Goal: Obtain resource: Download file/media

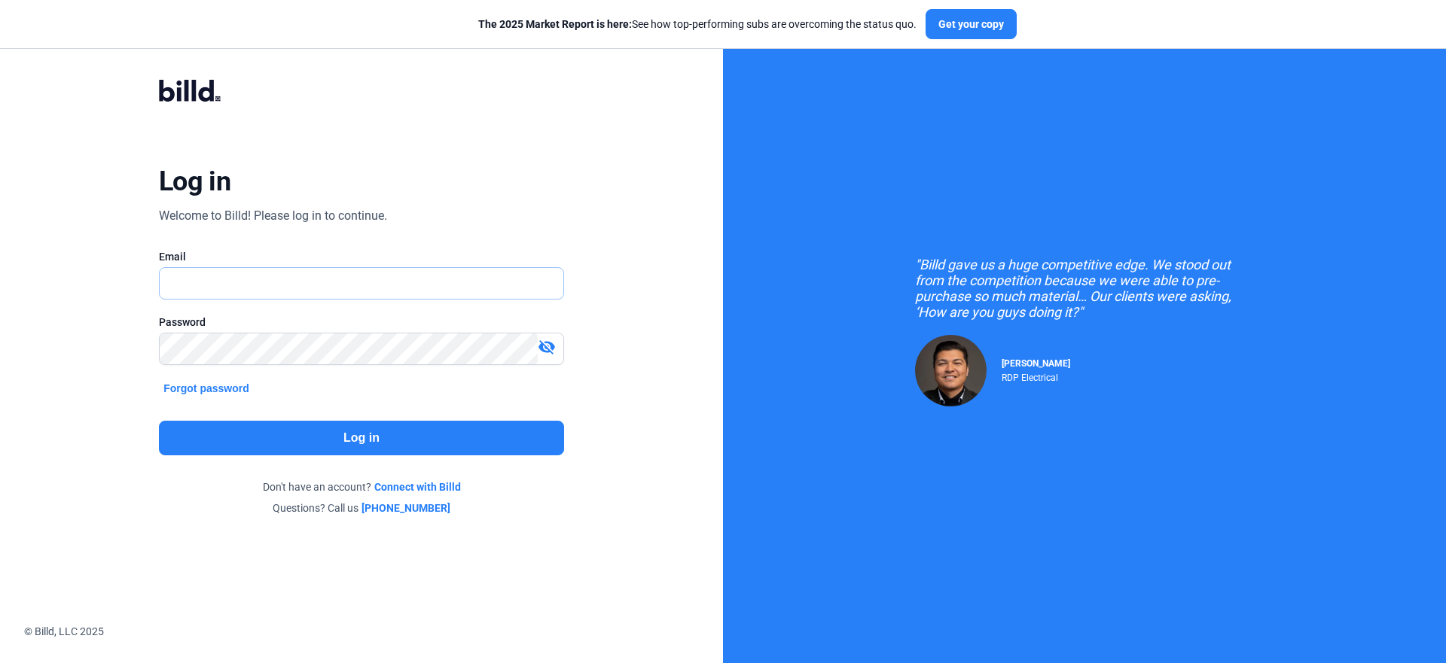
type input "[EMAIL_ADDRESS][DOMAIN_NAME]"
click at [399, 433] on button "Log in" at bounding box center [361, 438] width 405 height 35
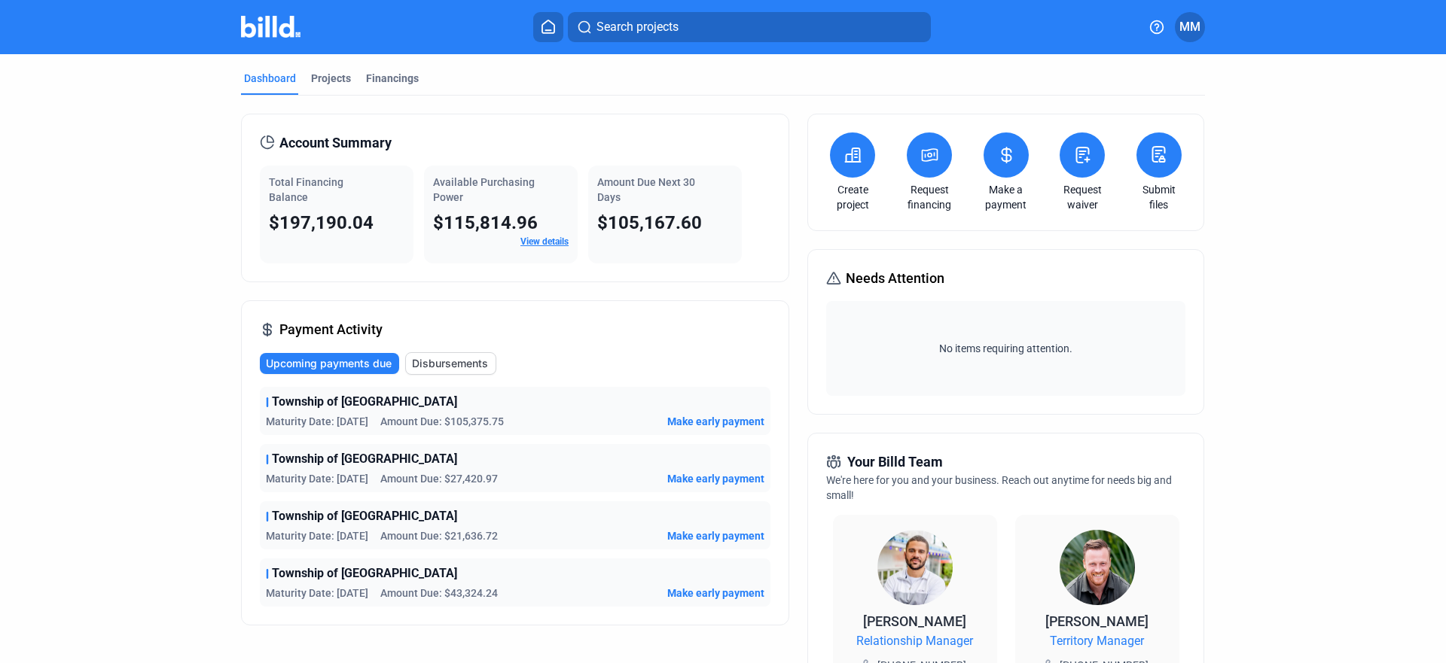
click at [554, 239] on link "View details" at bounding box center [544, 241] width 48 height 11
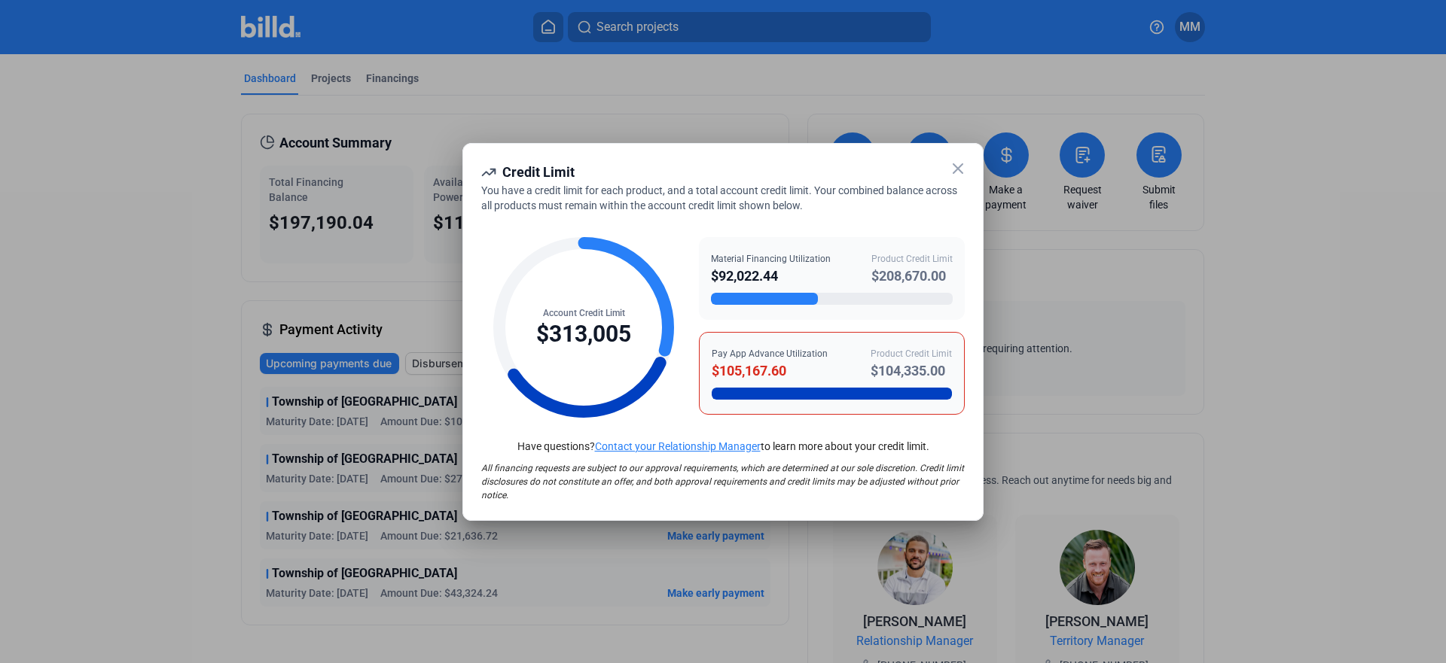
click at [959, 169] on icon at bounding box center [957, 168] width 9 height 9
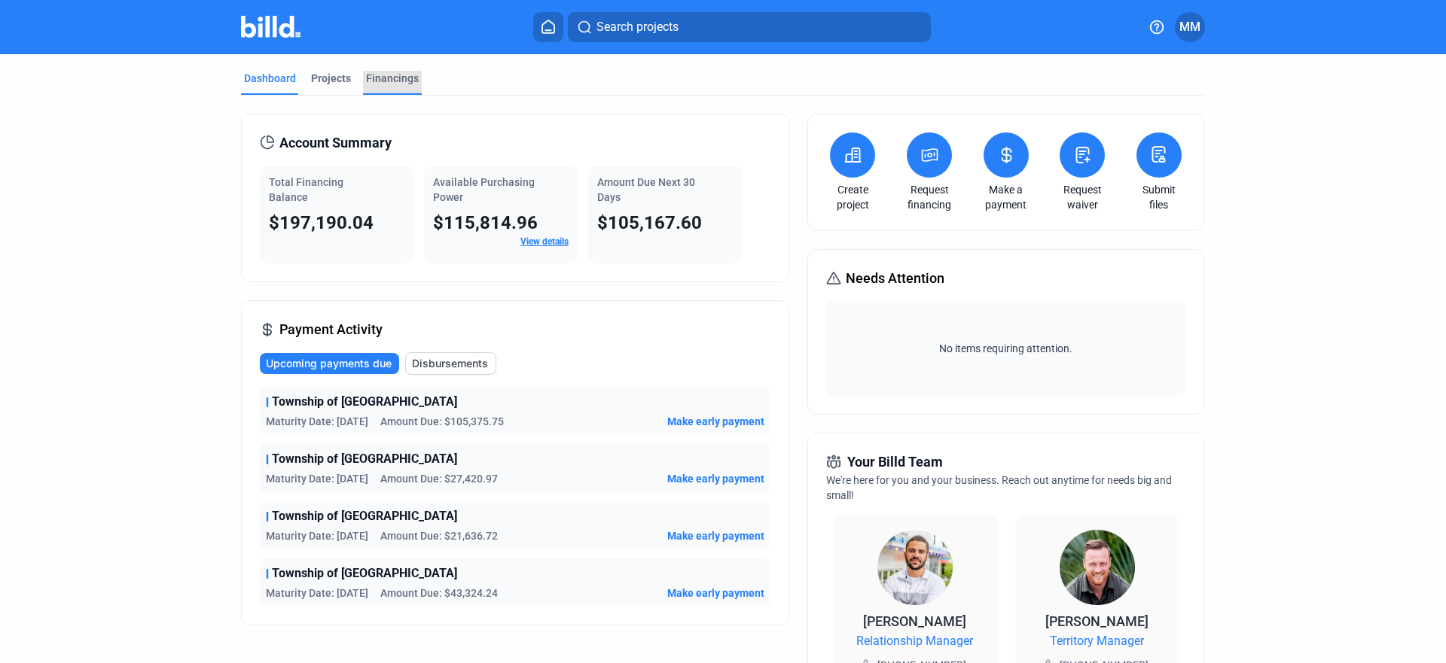
click at [387, 78] on div "Financings" at bounding box center [392, 78] width 53 height 15
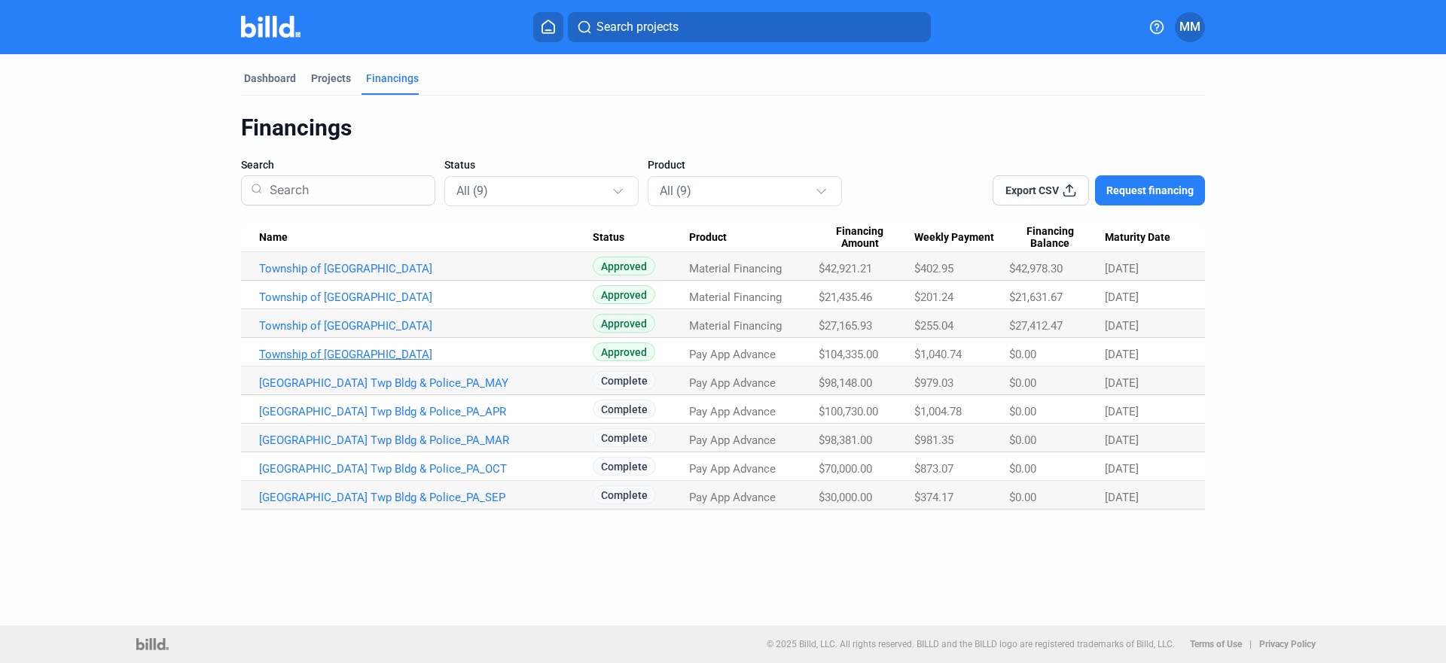
click at [423, 276] on link "Township of [GEOGRAPHIC_DATA]" at bounding box center [426, 269] width 334 height 14
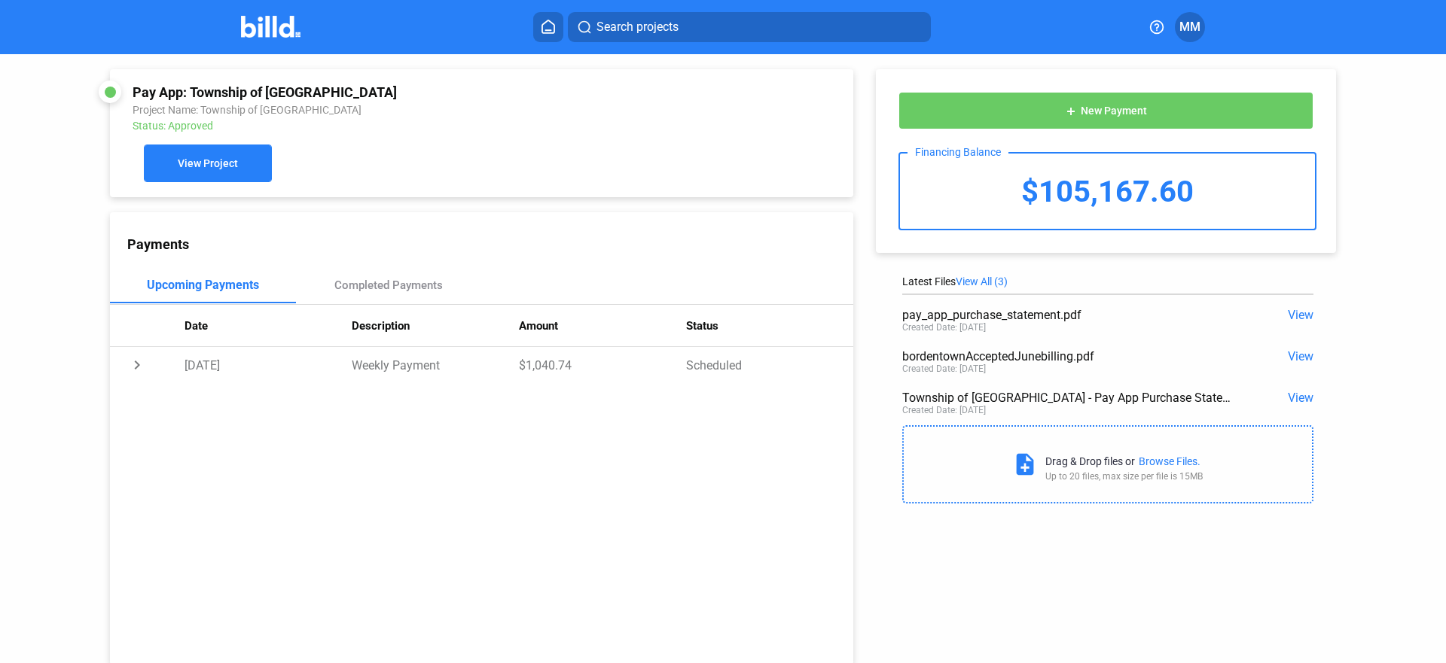
click at [247, 166] on button "View Project" at bounding box center [208, 164] width 128 height 38
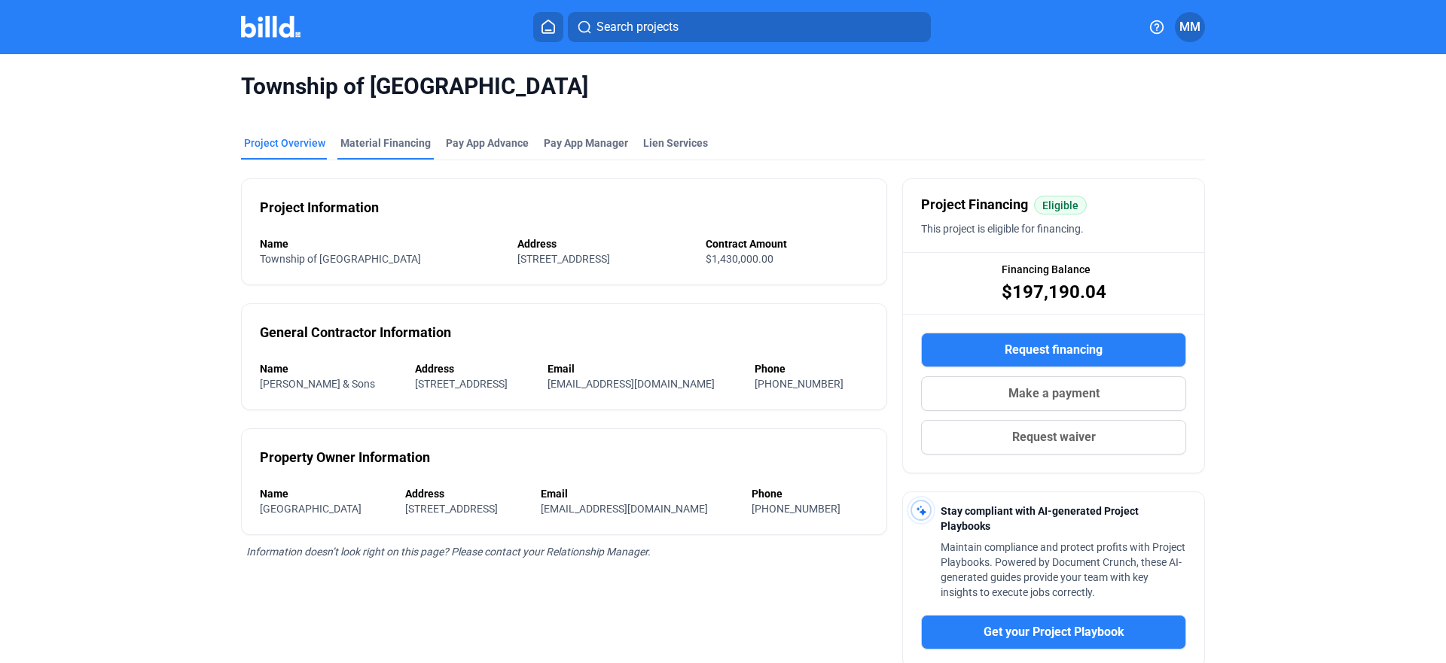
click at [363, 136] on div "Material Financing" at bounding box center [385, 143] width 90 height 15
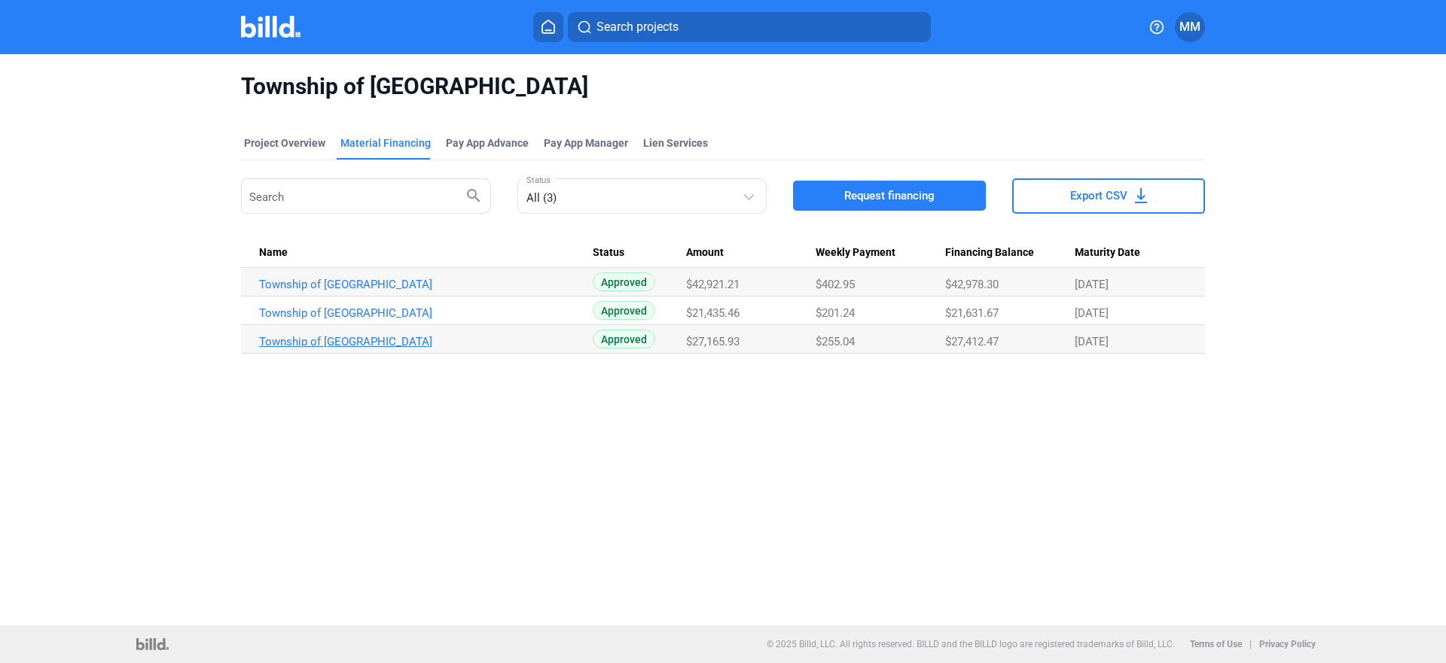
click at [394, 291] on link "Township of [GEOGRAPHIC_DATA]" at bounding box center [426, 285] width 334 height 14
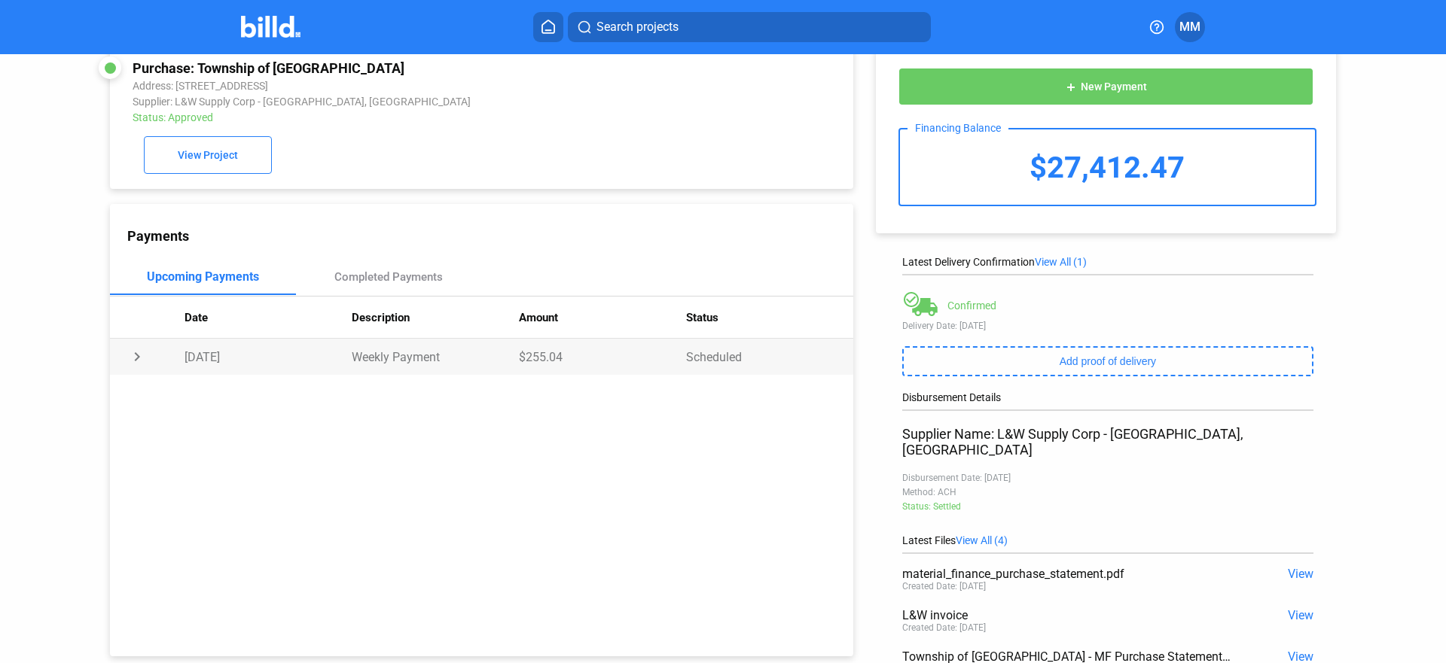
scroll to position [153, 0]
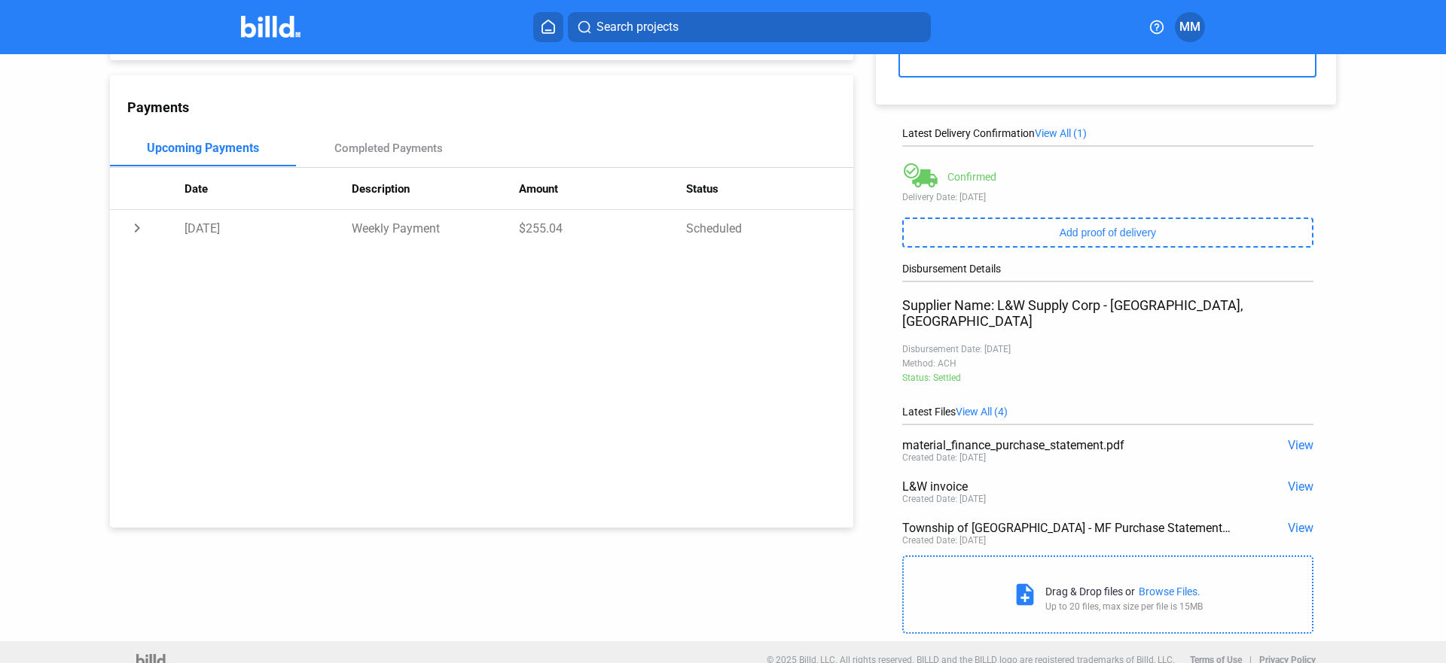
click at [1291, 438] on span "View" at bounding box center [1301, 445] width 26 height 14
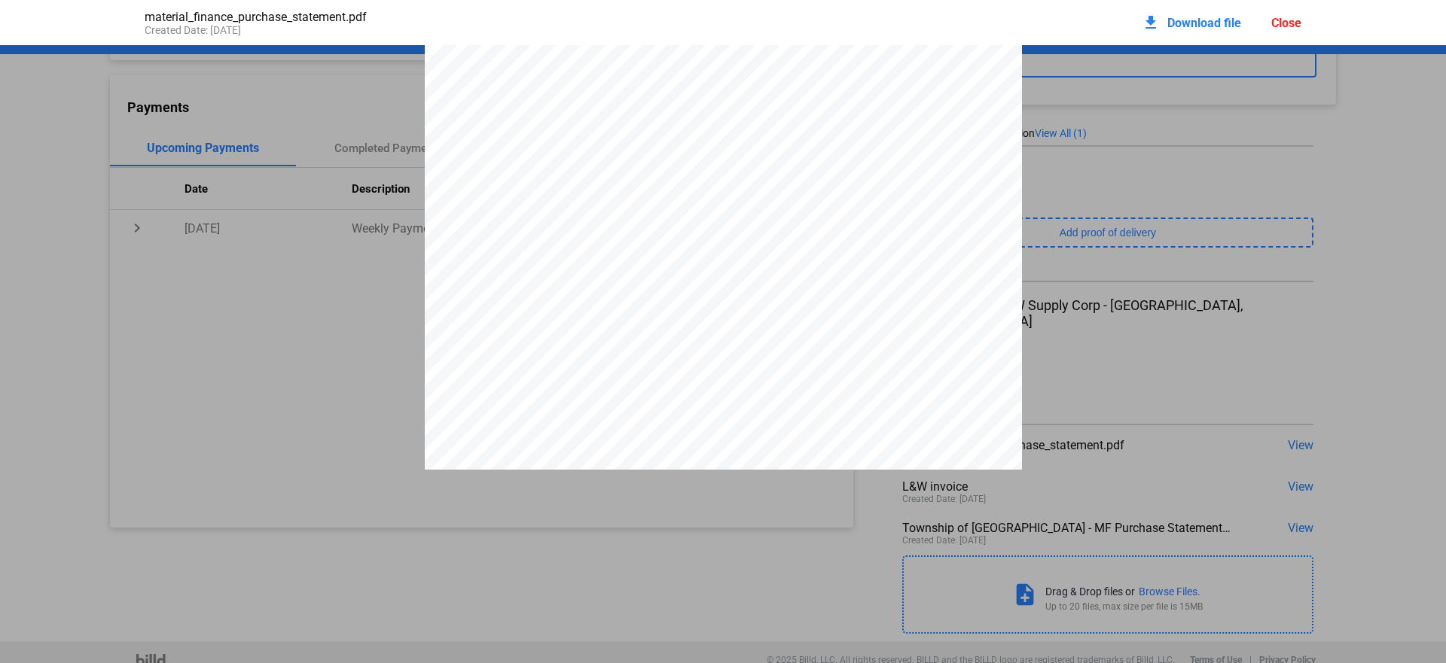
scroll to position [0, 0]
click at [1193, 20] on span "Download file" at bounding box center [1204, 23] width 74 height 14
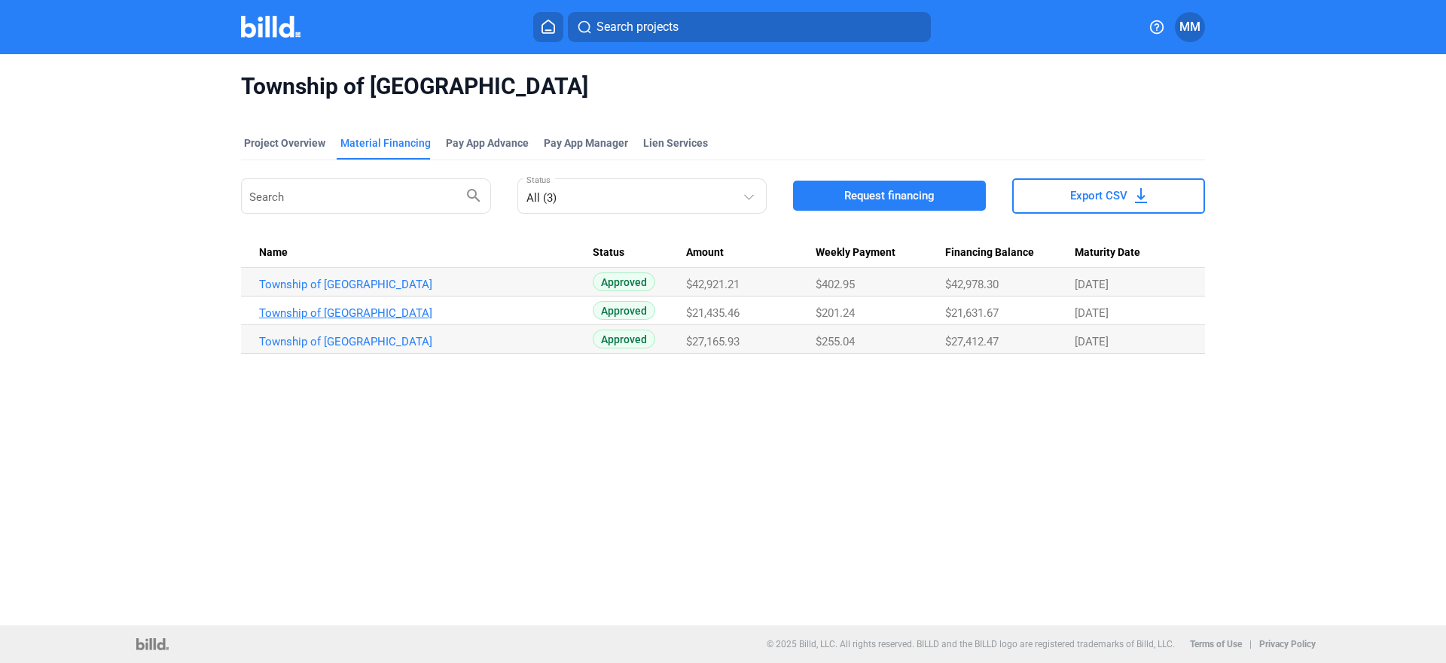
click at [393, 291] on link "Township of [GEOGRAPHIC_DATA]" at bounding box center [426, 285] width 334 height 14
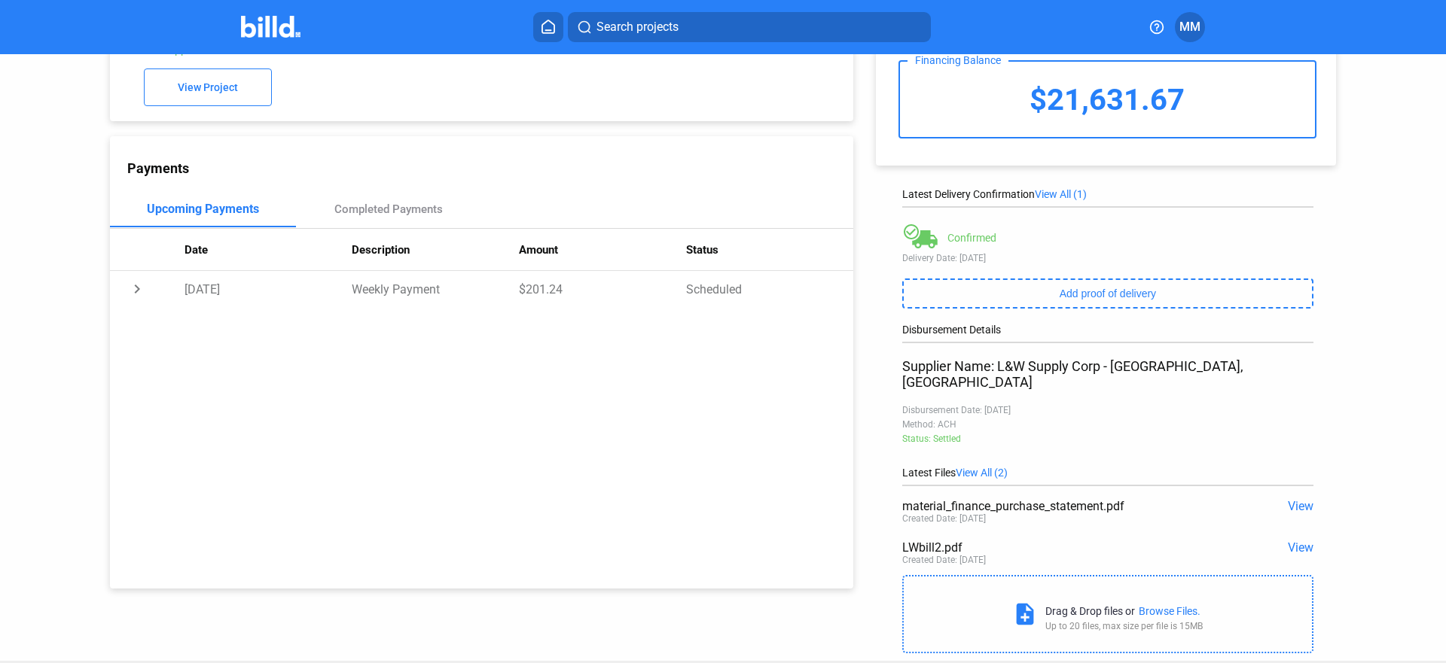
scroll to position [111, 0]
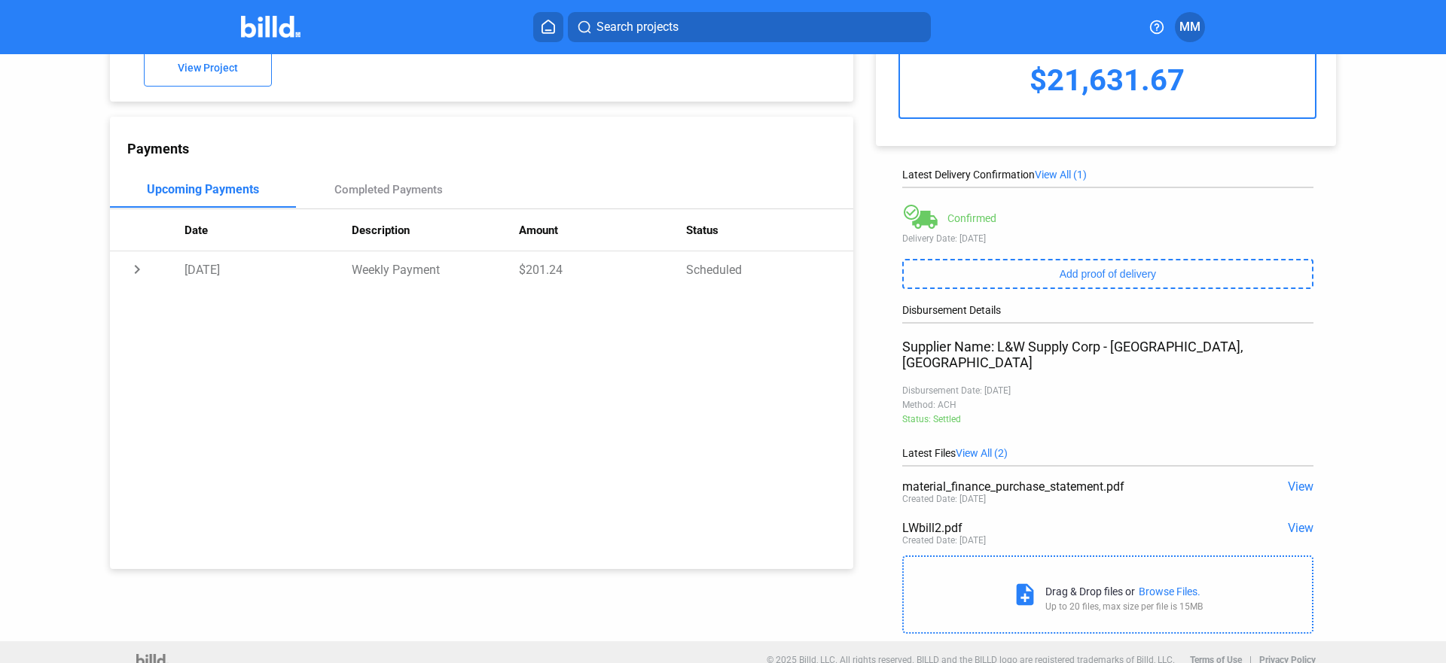
click at [1294, 480] on span "View" at bounding box center [1301, 487] width 26 height 14
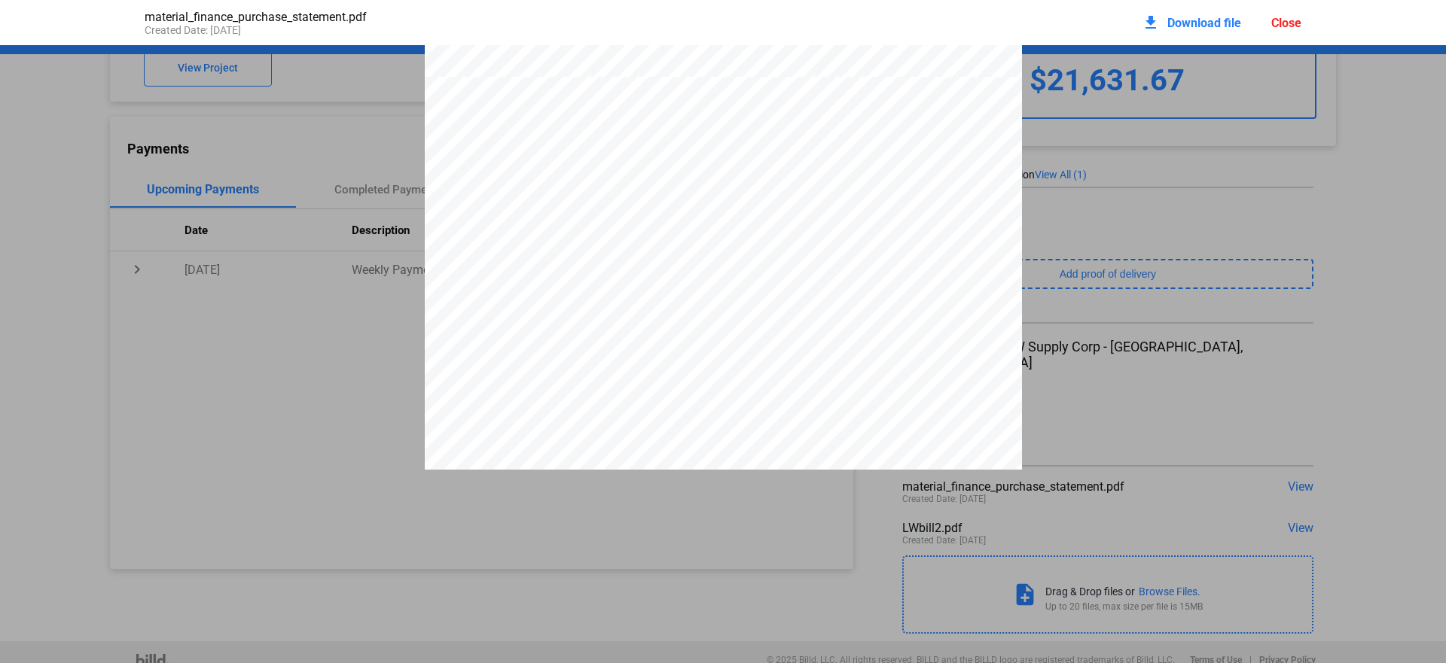
scroll to position [645, 0]
click at [1148, 26] on mat-icon "download" at bounding box center [1151, 23] width 18 height 18
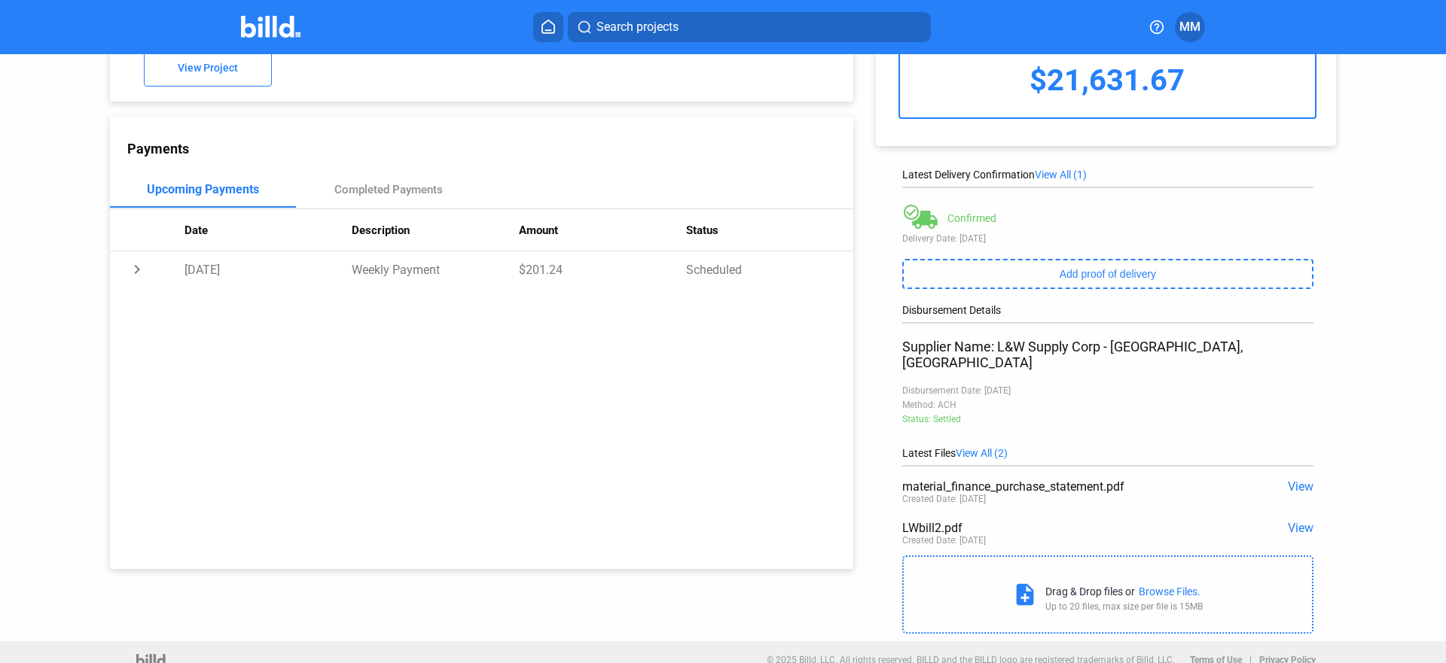
scroll to position [0, 0]
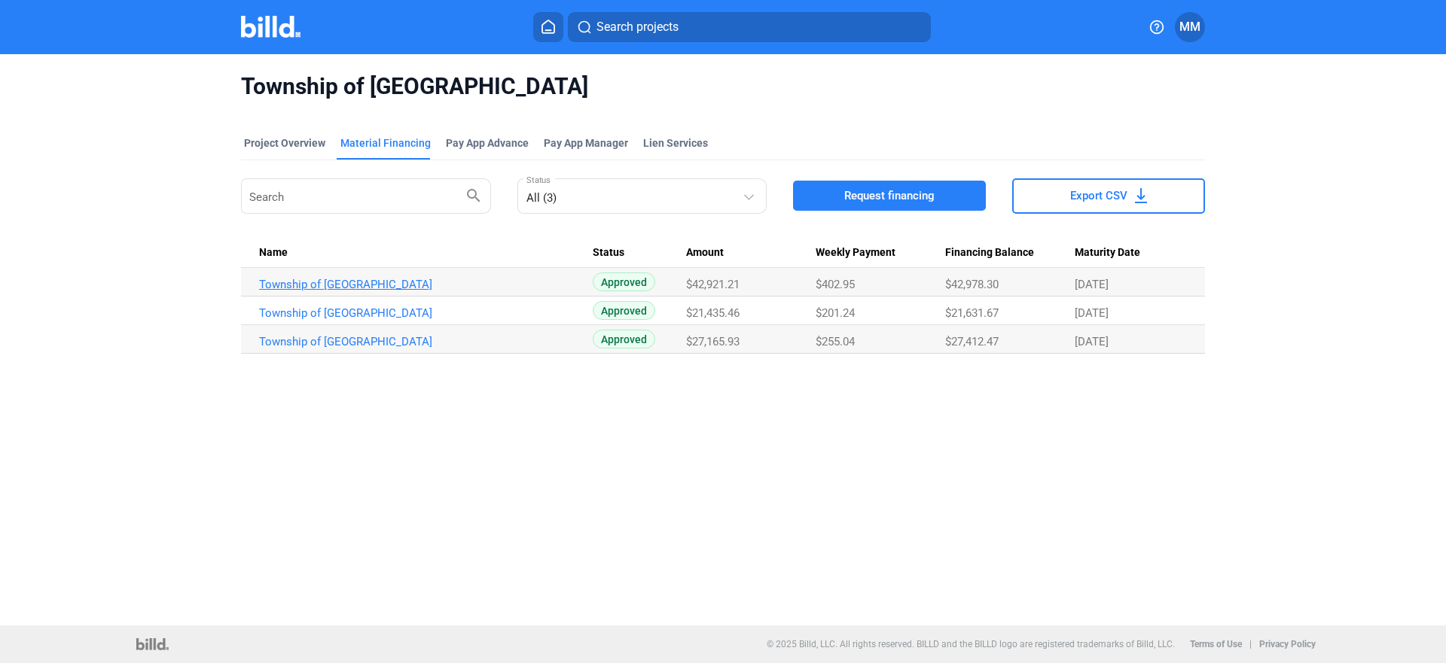
click at [366, 288] on link "Township of [GEOGRAPHIC_DATA]" at bounding box center [426, 285] width 334 height 14
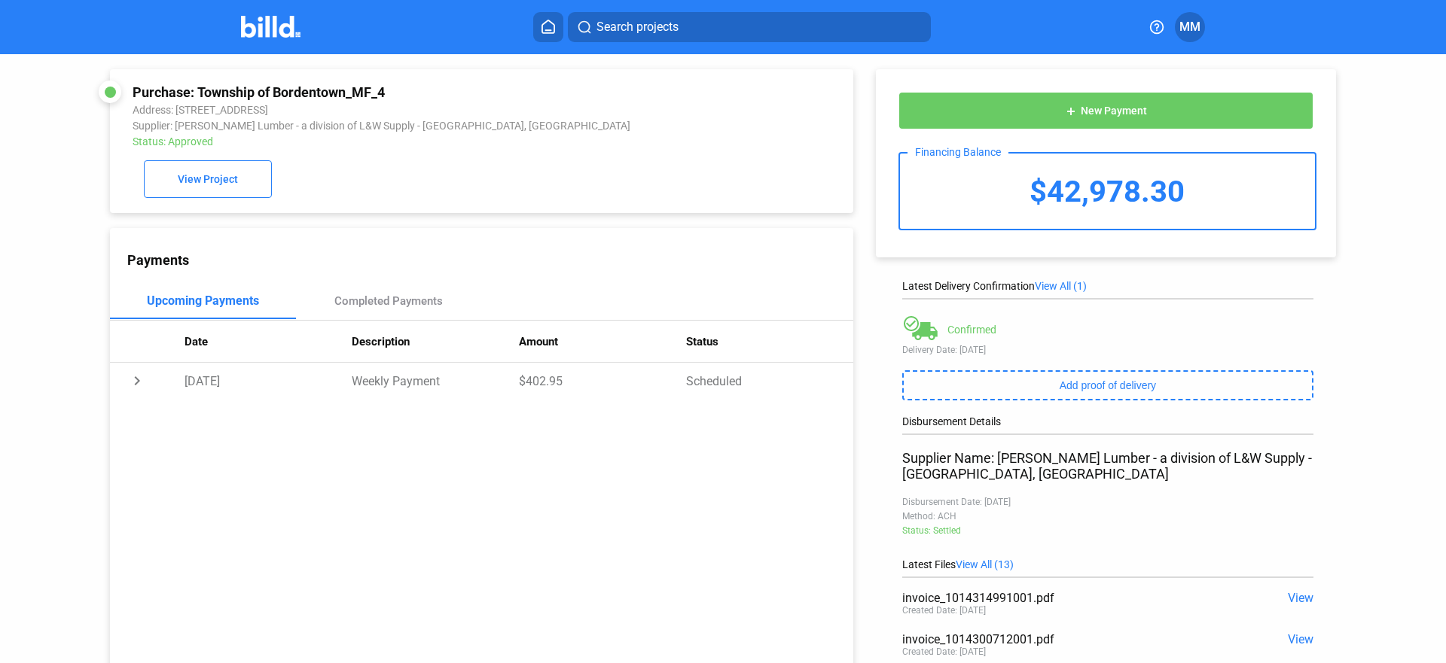
scroll to position [169, 0]
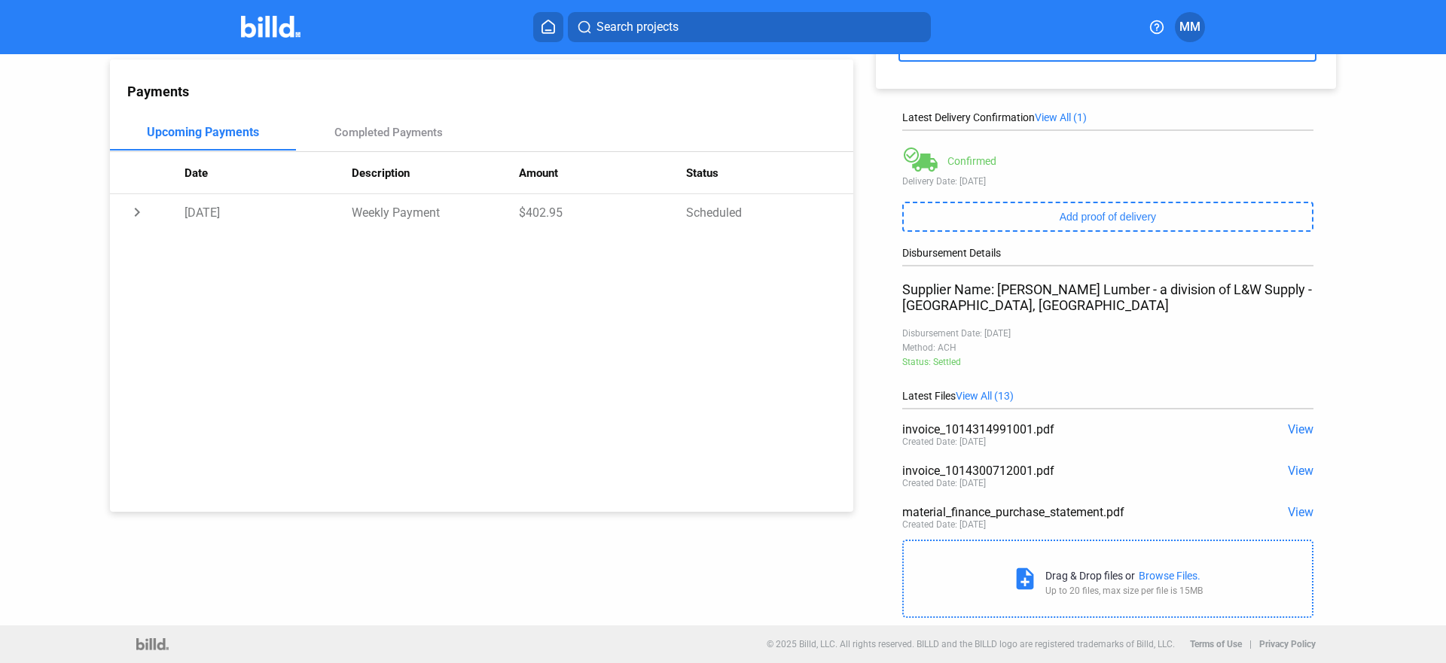
click at [1299, 511] on span "View" at bounding box center [1301, 512] width 26 height 14
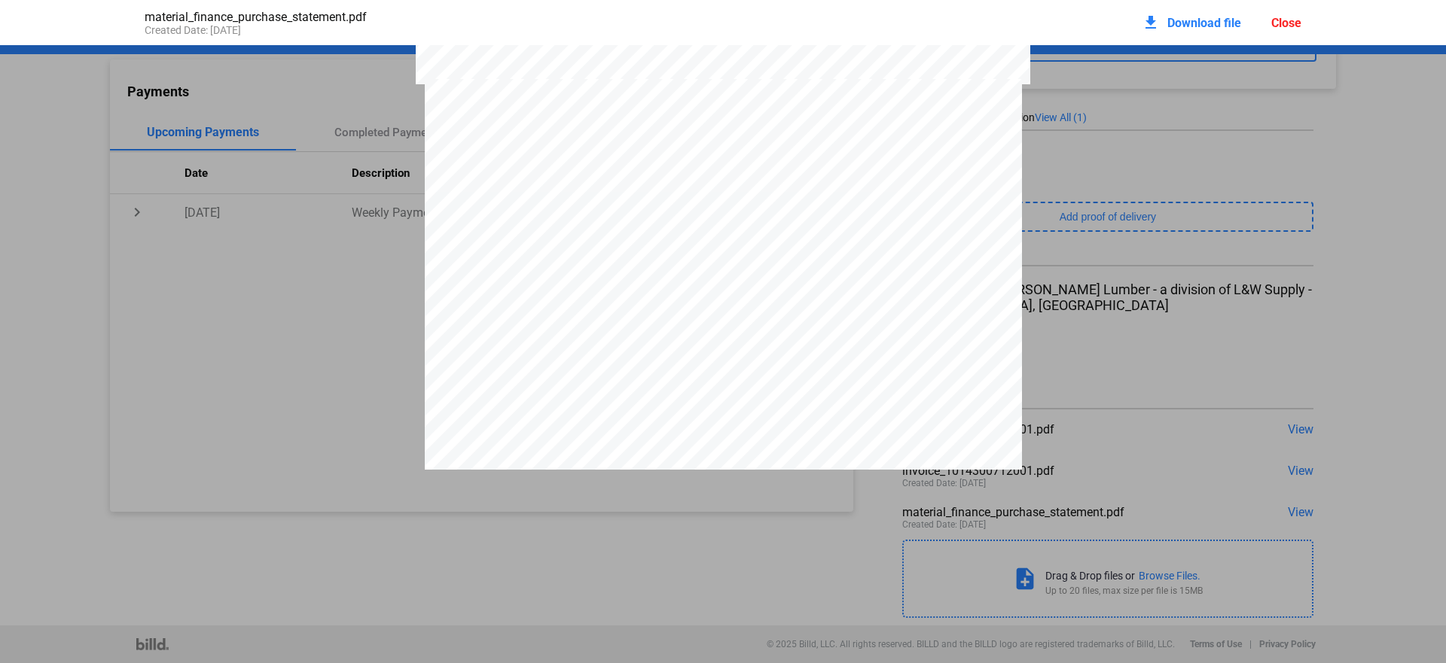
scroll to position [5173, 0]
click at [1213, 19] on span "Download file" at bounding box center [1204, 23] width 74 height 14
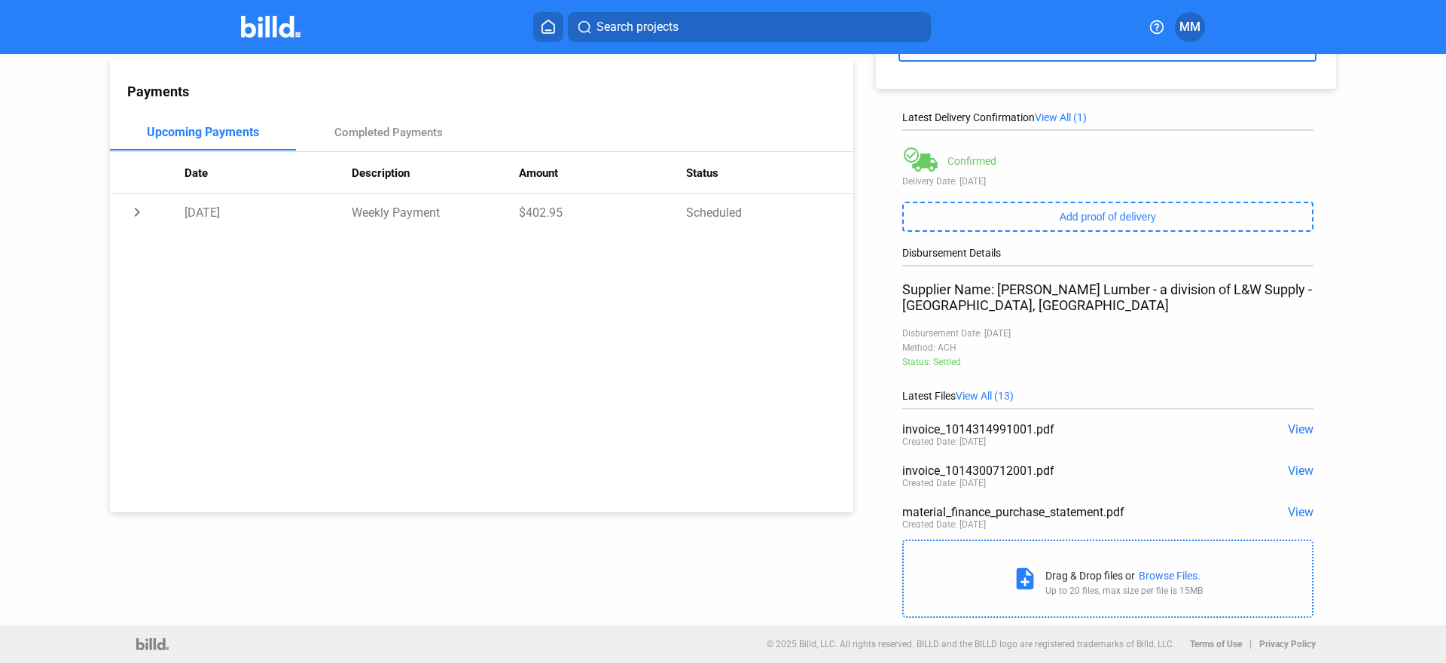
scroll to position [0, 0]
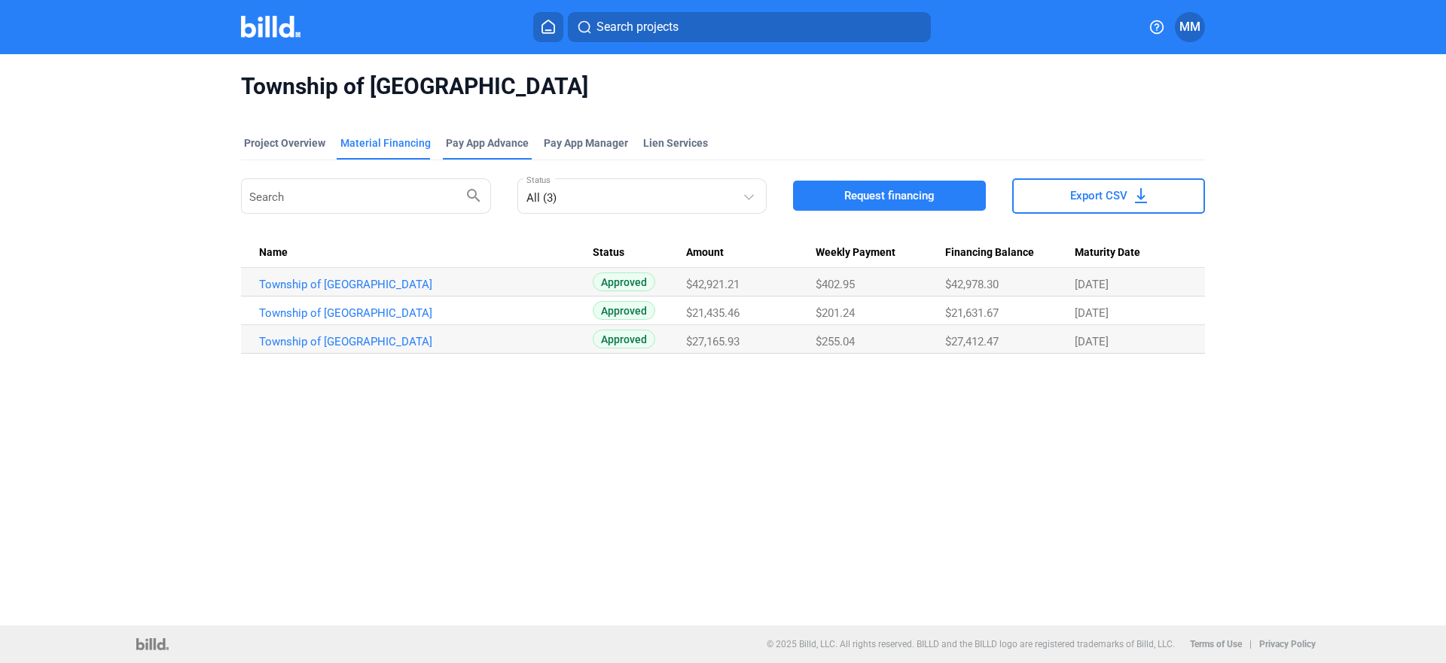
click at [511, 149] on div "Pay App Advance" at bounding box center [487, 143] width 83 height 15
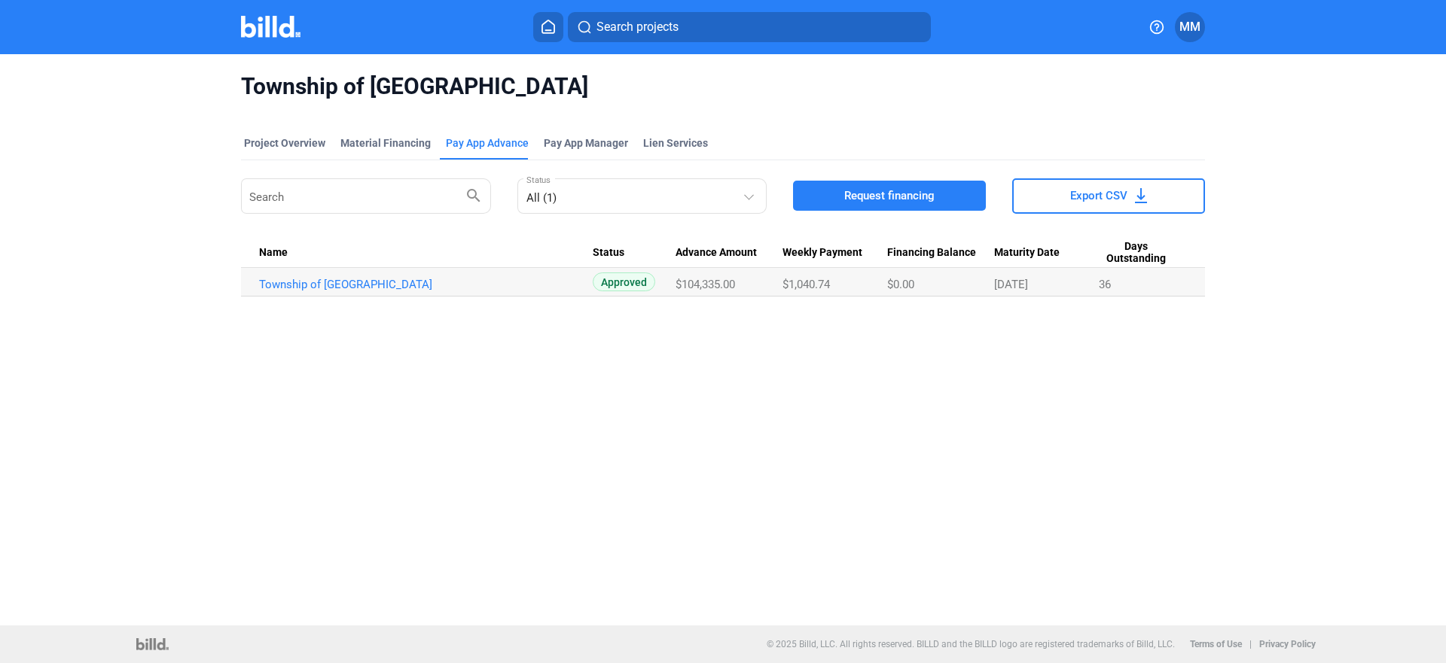
click at [1086, 206] on button "Export CSV" at bounding box center [1108, 195] width 193 height 35
click at [378, 282] on link "Township of [GEOGRAPHIC_DATA]" at bounding box center [426, 285] width 334 height 14
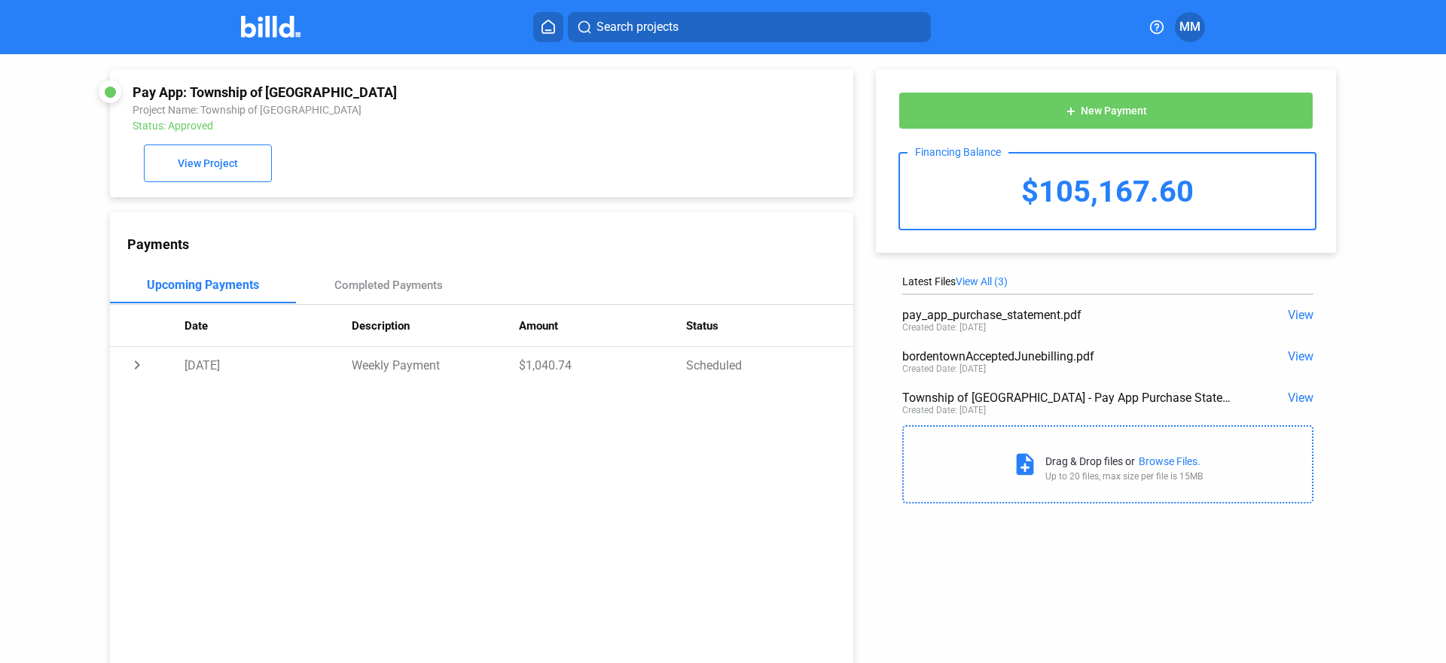
click at [1293, 314] on span "View" at bounding box center [1301, 315] width 26 height 14
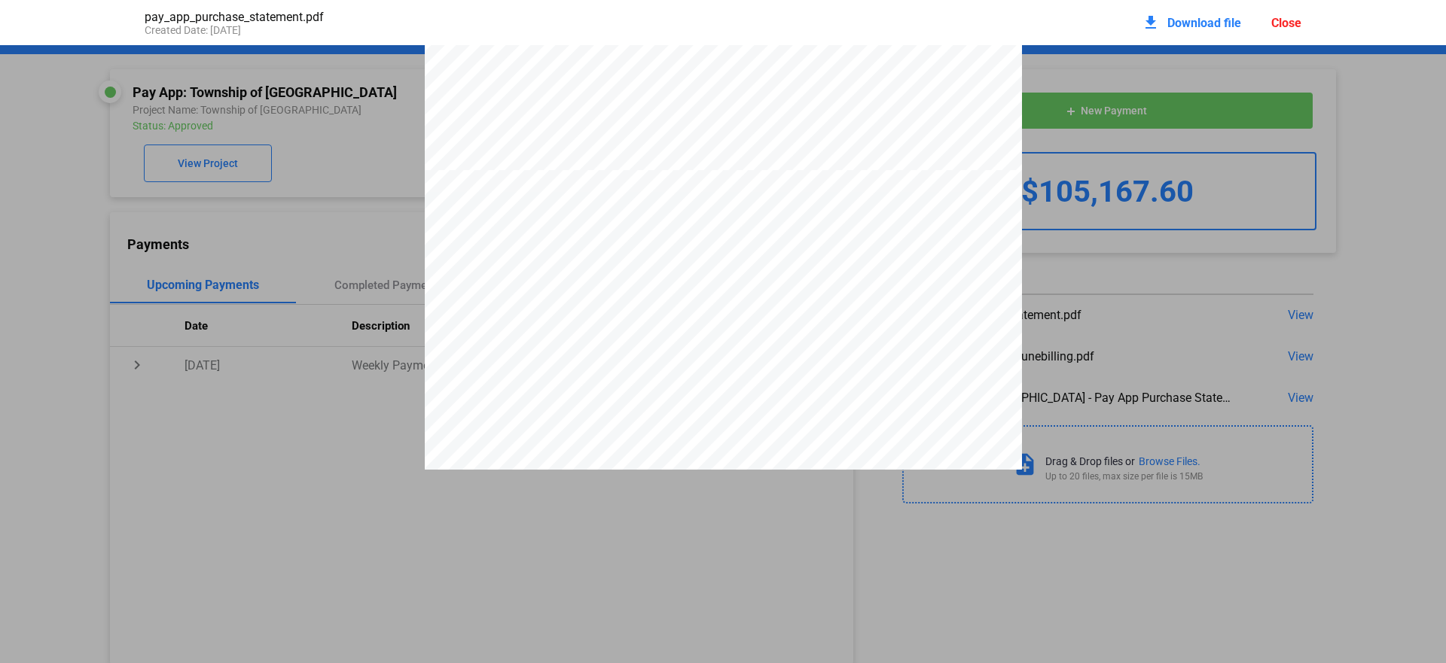
scroll to position [1703, 0]
click at [1291, 19] on div "Close" at bounding box center [1286, 23] width 30 height 14
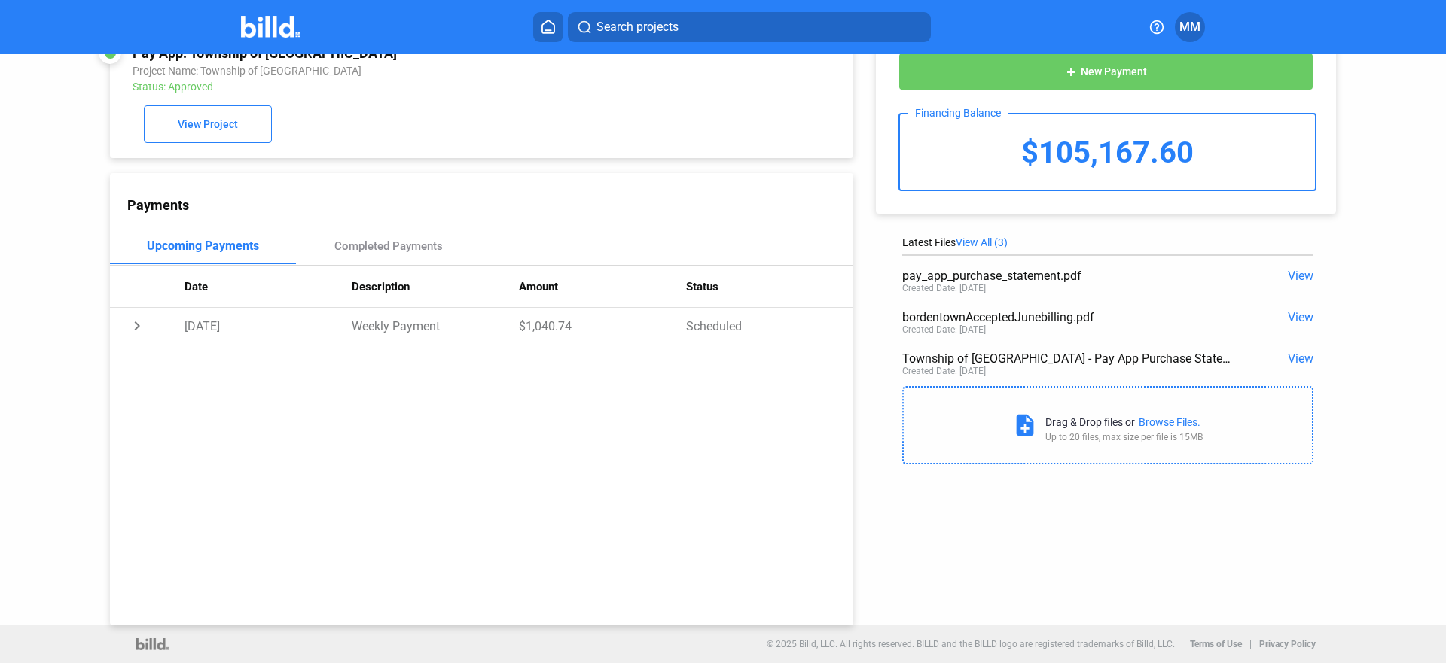
scroll to position [0, 0]
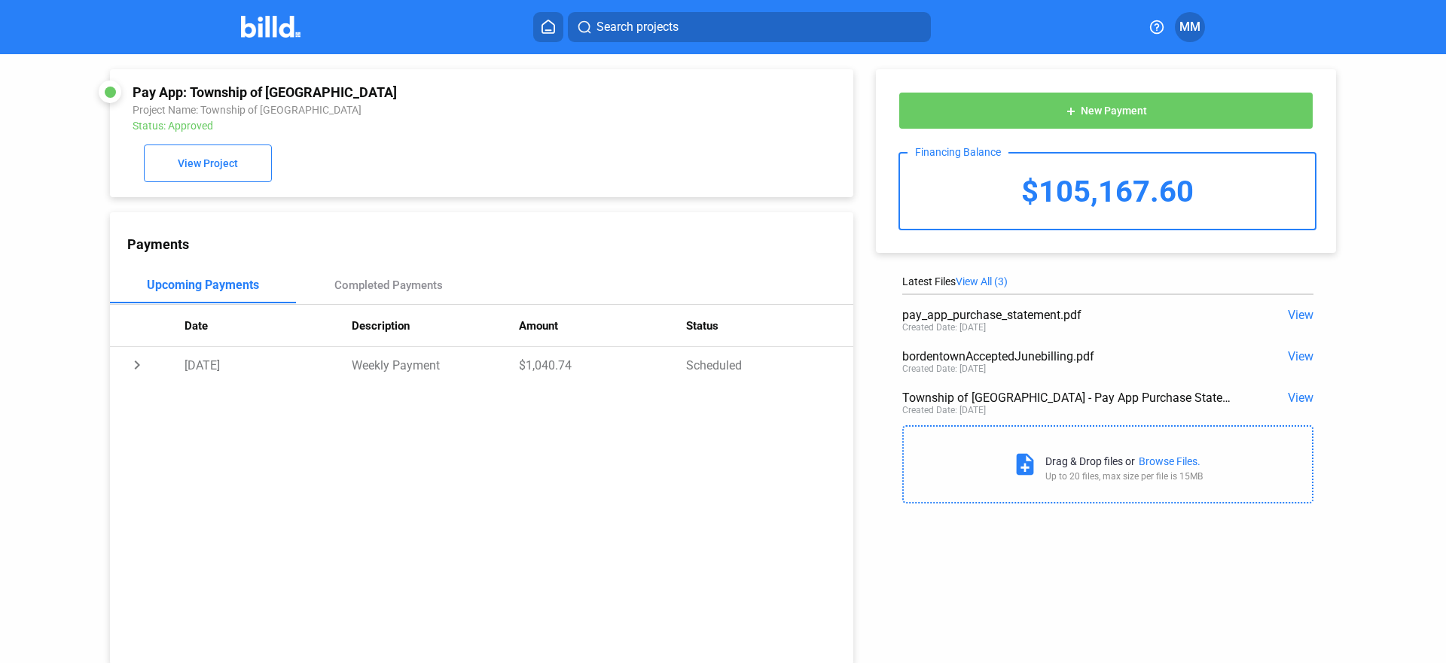
click at [1288, 398] on span "View" at bounding box center [1301, 398] width 26 height 14
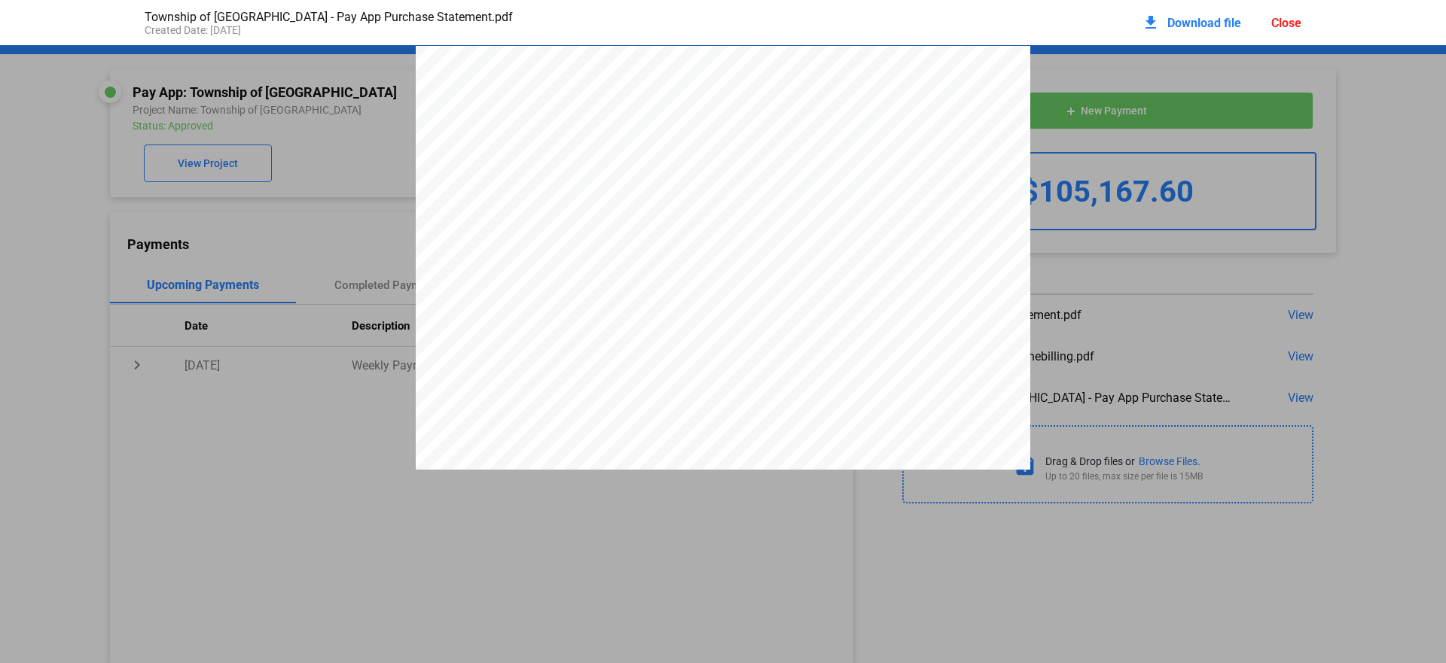
click at [1166, 29] on div "download Download file" at bounding box center [1191, 22] width 99 height 33
